Goal: Connect with others: Connect with others

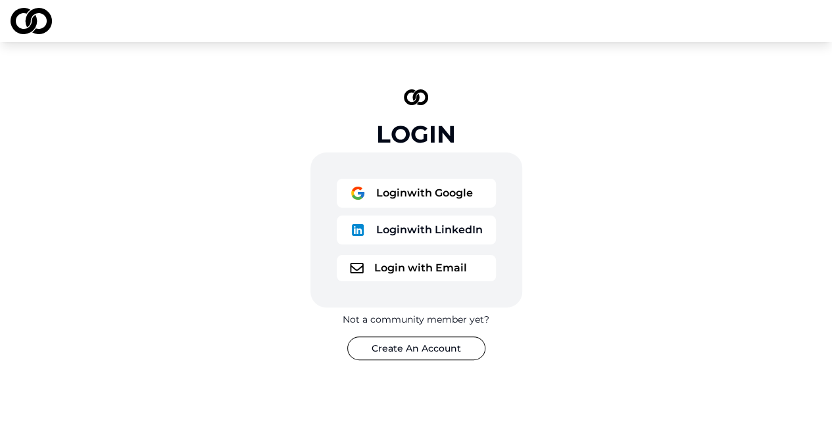
click at [406, 191] on button "Login with Google" at bounding box center [416, 193] width 159 height 29
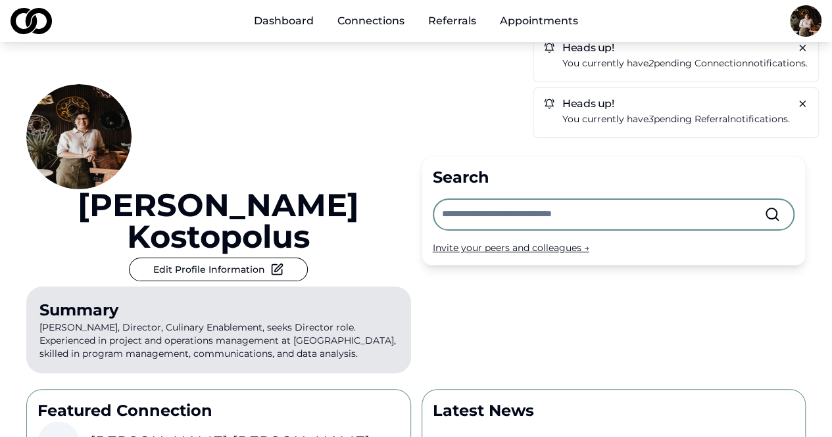
click at [614, 115] on p "You currently have 3 pending referral notifications." at bounding box center [684, 119] width 245 height 15
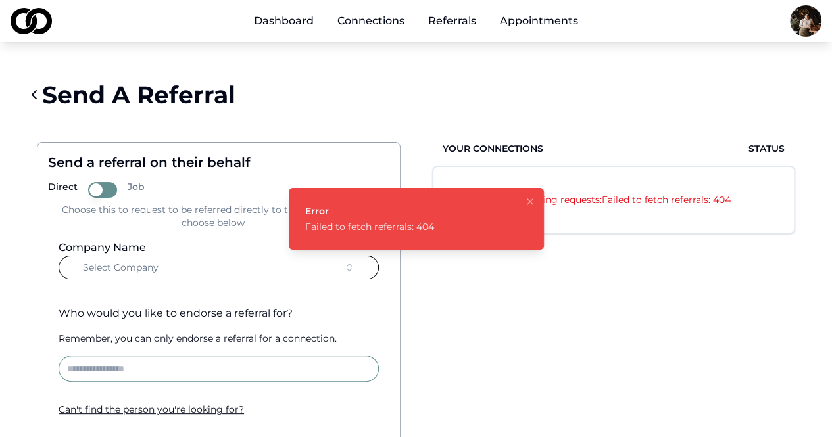
click at [527, 199] on icon "Notifications (F8)" at bounding box center [529, 201] width 5 height 5
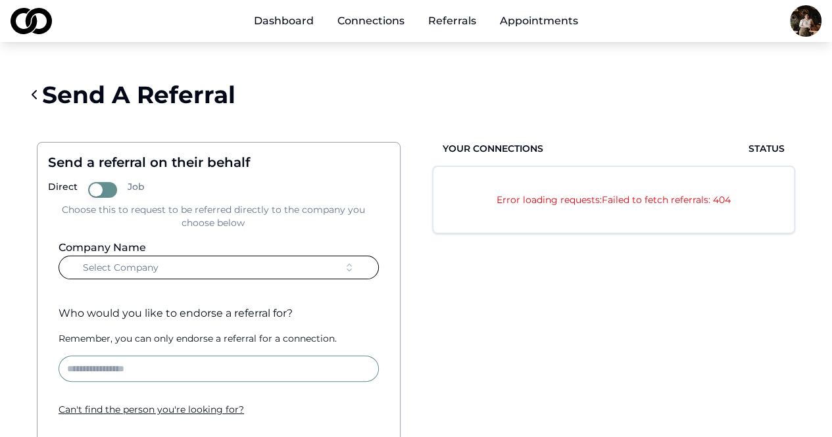
click at [456, 22] on link "Referrals" at bounding box center [452, 21] width 69 height 26
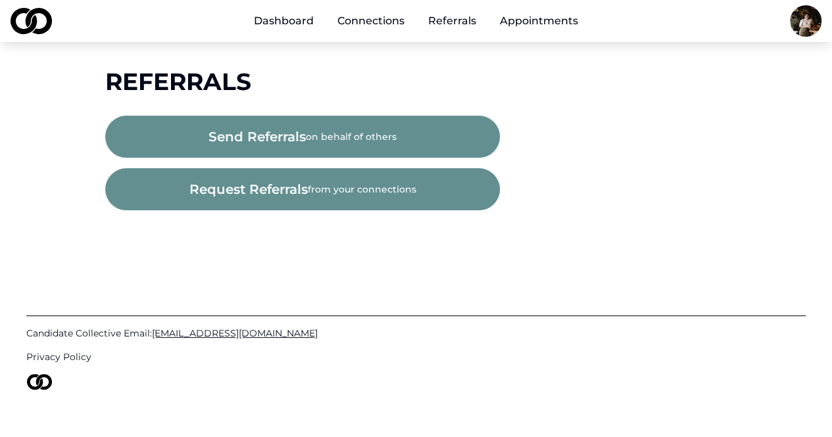
click at [393, 24] on link "Connections" at bounding box center [371, 21] width 88 height 26
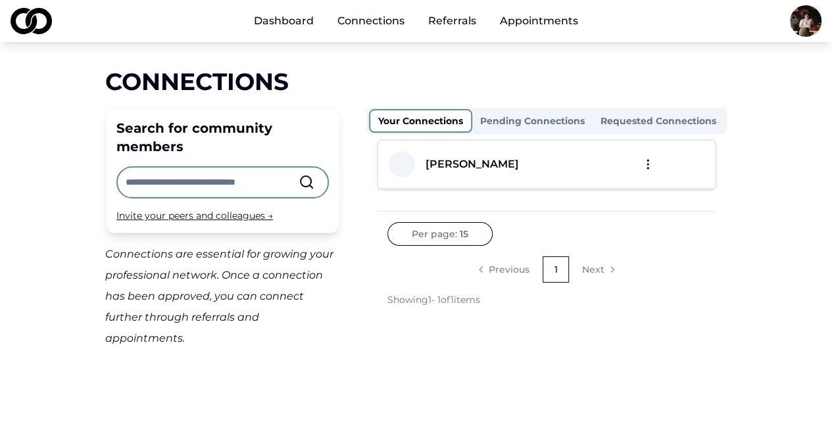
click at [537, 119] on button "Pending Connections" at bounding box center [532, 120] width 120 height 21
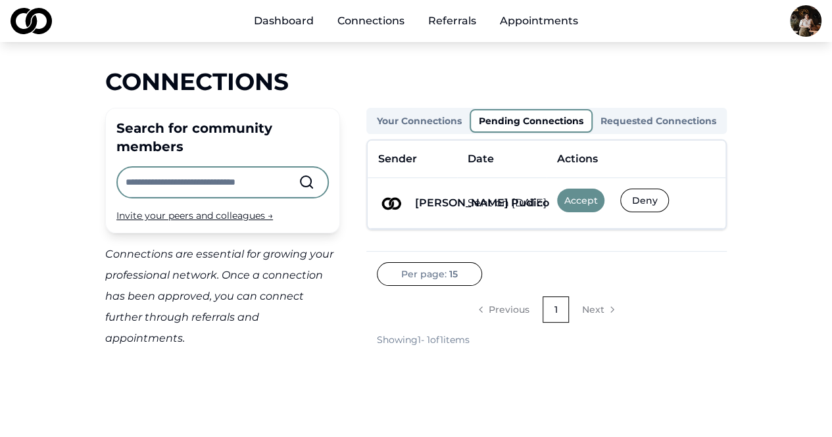
click at [429, 200] on div "Angie Pudico" at bounding box center [482, 203] width 134 height 16
drag, startPoint x: 418, startPoint y: 204, endPoint x: 480, endPoint y: 198, distance: 62.7
click at [480, 198] on tr "Angie Pudico Sent on Aug 31, 2025 Accept Deny" at bounding box center [547, 203] width 358 height 51
copy tr "Angie Pudico Se"
click at [643, 195] on button "Deny" at bounding box center [644, 201] width 49 height 24
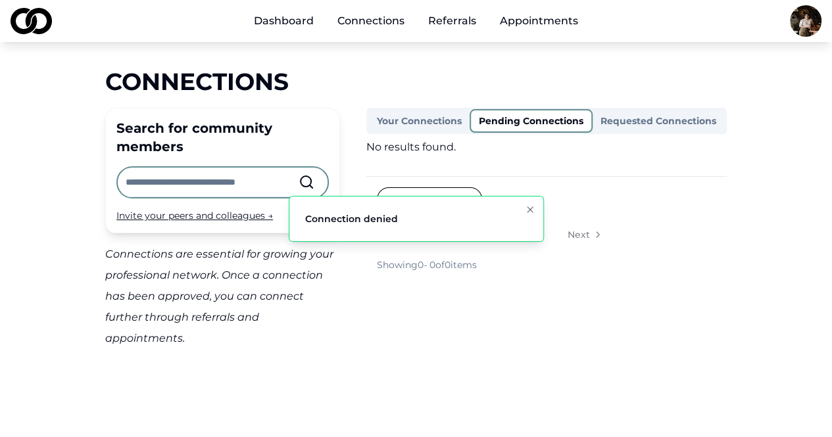
click at [646, 120] on button "Requested Connections" at bounding box center [658, 120] width 132 height 21
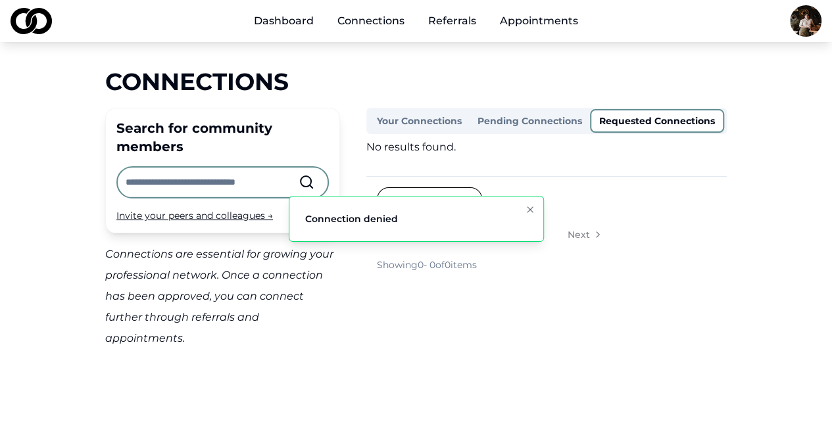
click at [283, 18] on link "Dashboard" at bounding box center [283, 21] width 81 height 26
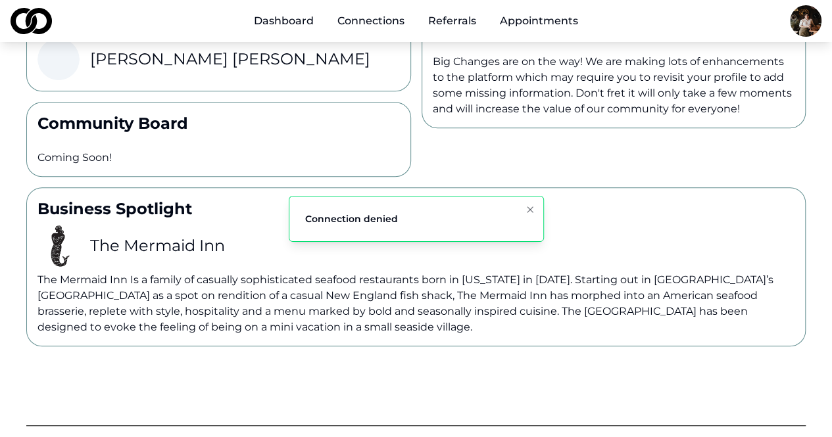
scroll to position [475, 0]
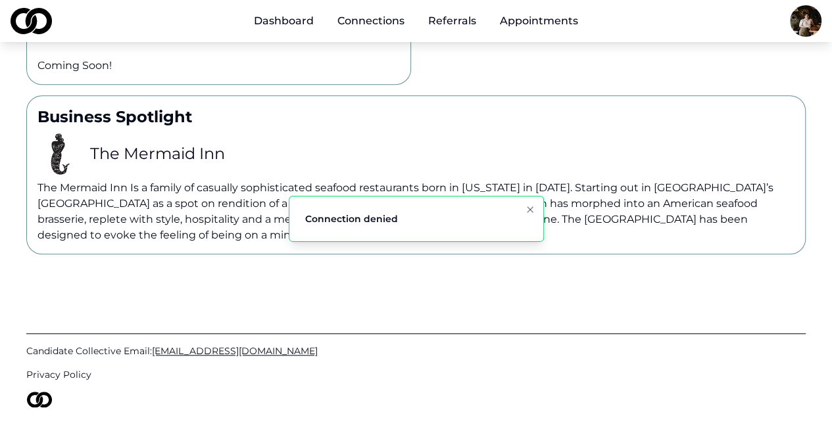
click at [458, 19] on link "Referrals" at bounding box center [452, 21] width 69 height 26
